Goal: Task Accomplishment & Management: Use online tool/utility

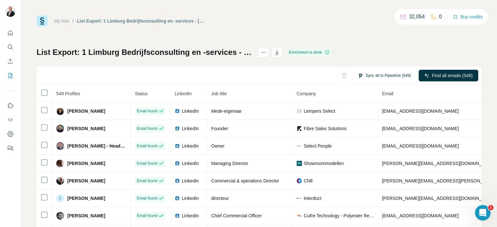
click at [382, 75] on button "Sync all to Pipedrive (549)" at bounding box center [384, 76] width 62 height 10
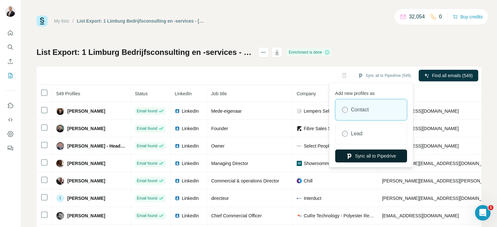
click at [372, 153] on button "Sync all to Pipedrive" at bounding box center [371, 156] width 72 height 13
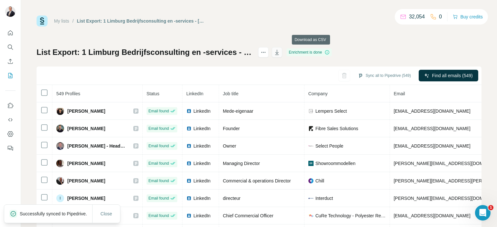
click at [280, 52] on icon "button" at bounding box center [277, 52] width 6 height 6
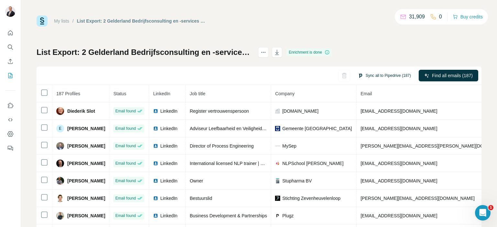
click at [377, 77] on button "Sync all to Pipedrive (187)" at bounding box center [384, 76] width 62 height 10
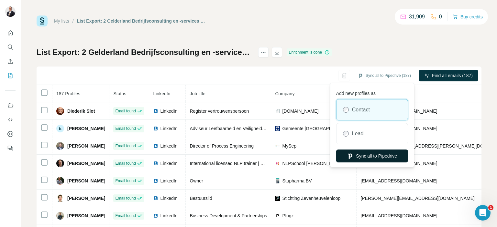
click at [378, 157] on button "Sync all to Pipedrive" at bounding box center [372, 156] width 72 height 13
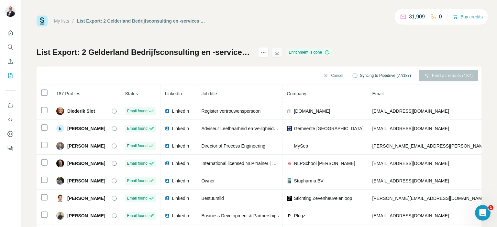
click at [279, 53] on icon "button" at bounding box center [277, 53] width 3 height 2
click at [445, 55] on div "List Export: 2 Gelderland Bedrijfsconsulting en -services - 29/09/2025 05:27 En…" at bounding box center [259, 151] width 445 height 209
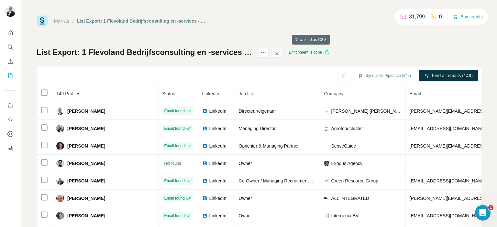
click at [280, 52] on icon "button" at bounding box center [277, 52] width 6 height 6
click at [395, 73] on button "Sync all to Pipedrive (149)" at bounding box center [384, 76] width 62 height 10
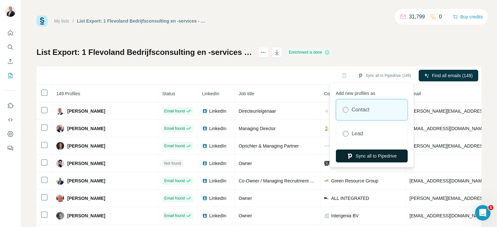
click at [379, 158] on button "Sync all to Pipedrive" at bounding box center [372, 156] width 72 height 13
